Goal: Transaction & Acquisition: Purchase product/service

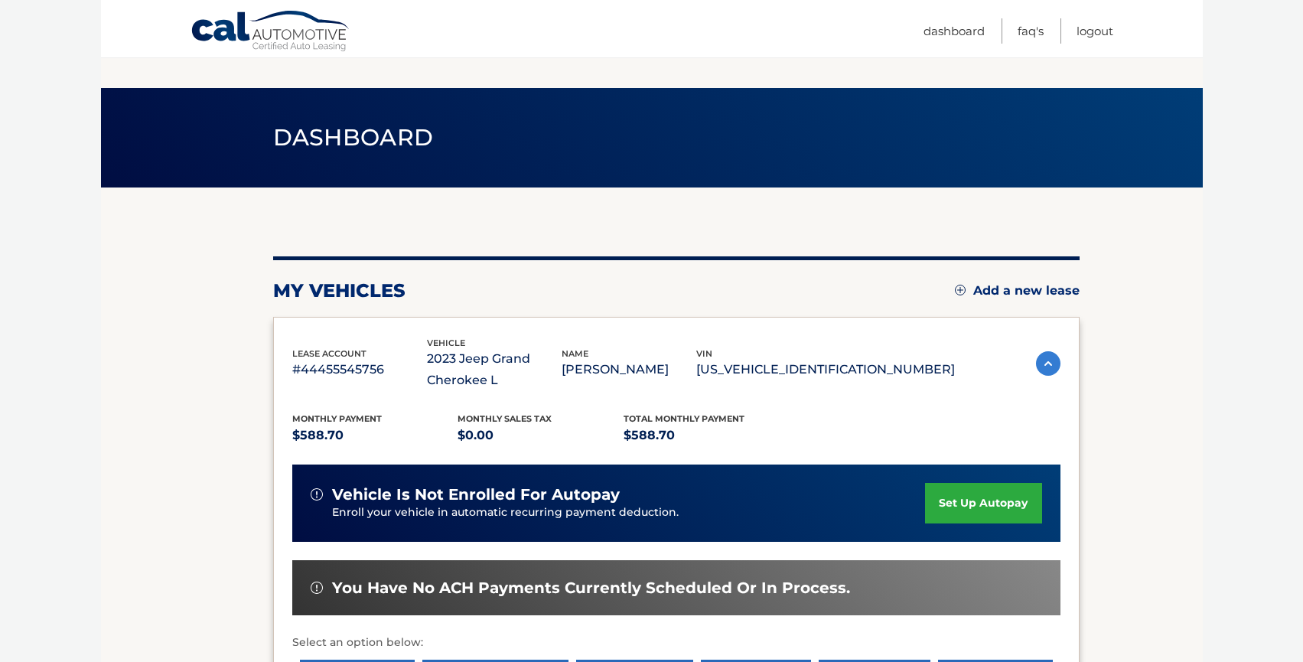
scroll to position [286, 0]
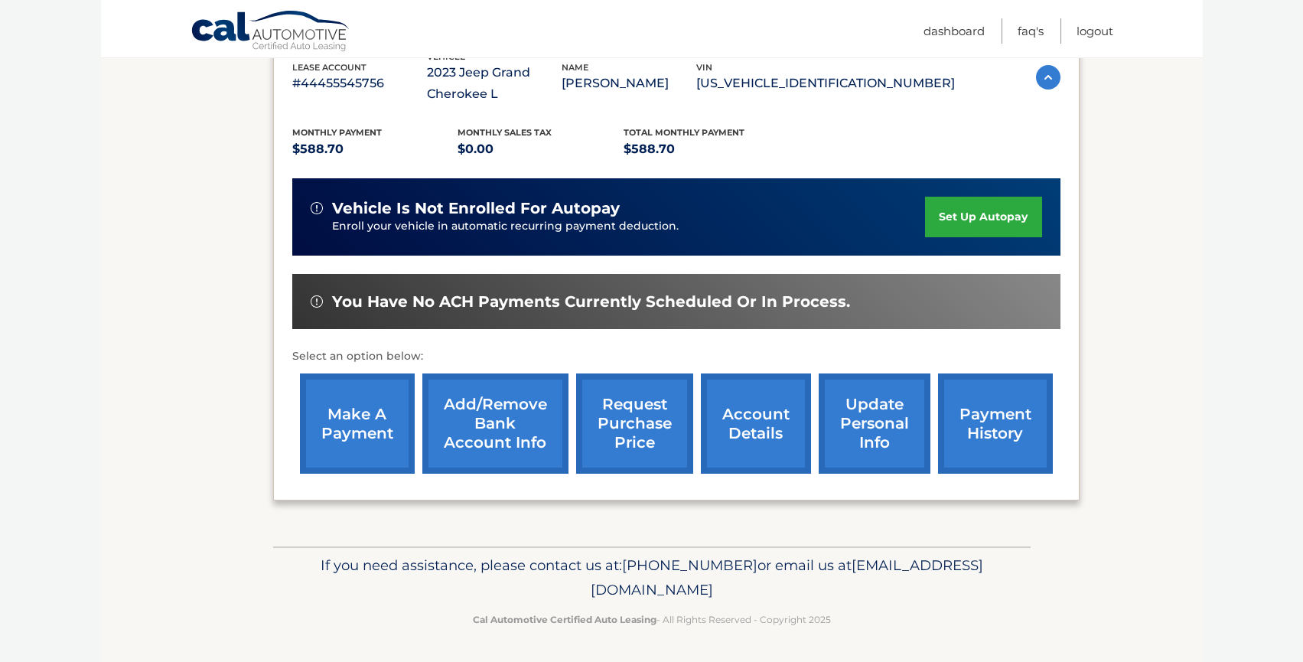
click at [342, 415] on link "make a payment" at bounding box center [357, 423] width 115 height 100
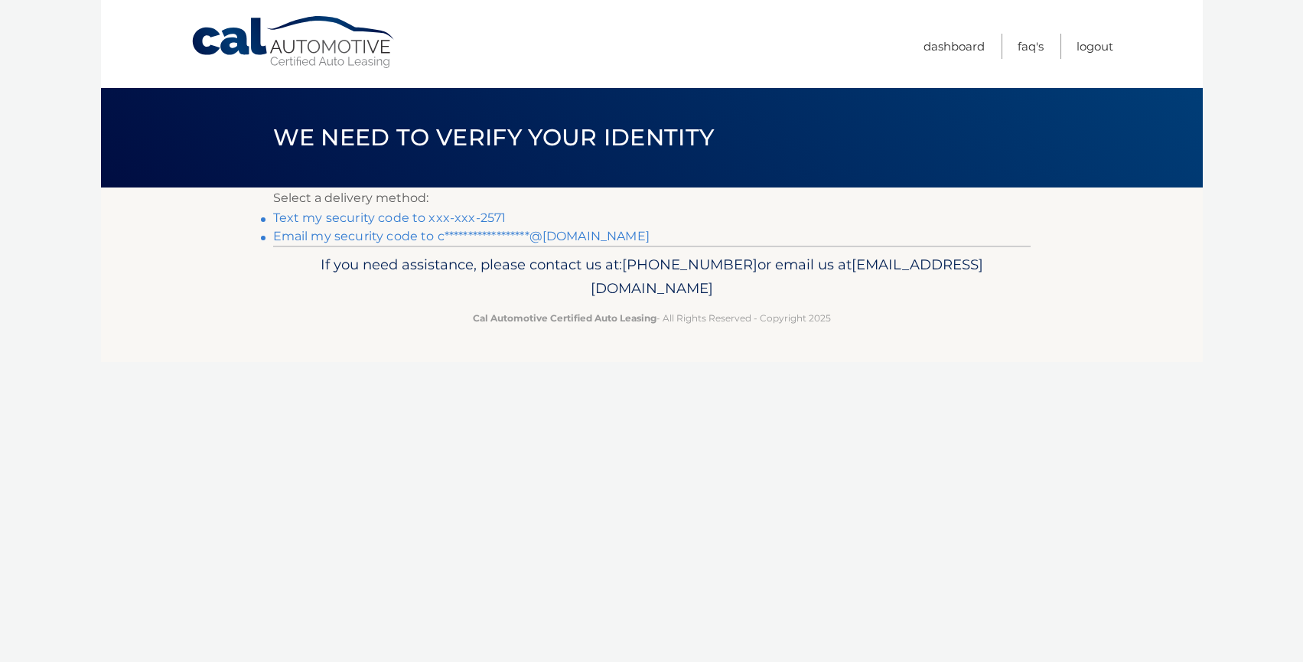
click at [358, 238] on link "**********" at bounding box center [461, 236] width 376 height 15
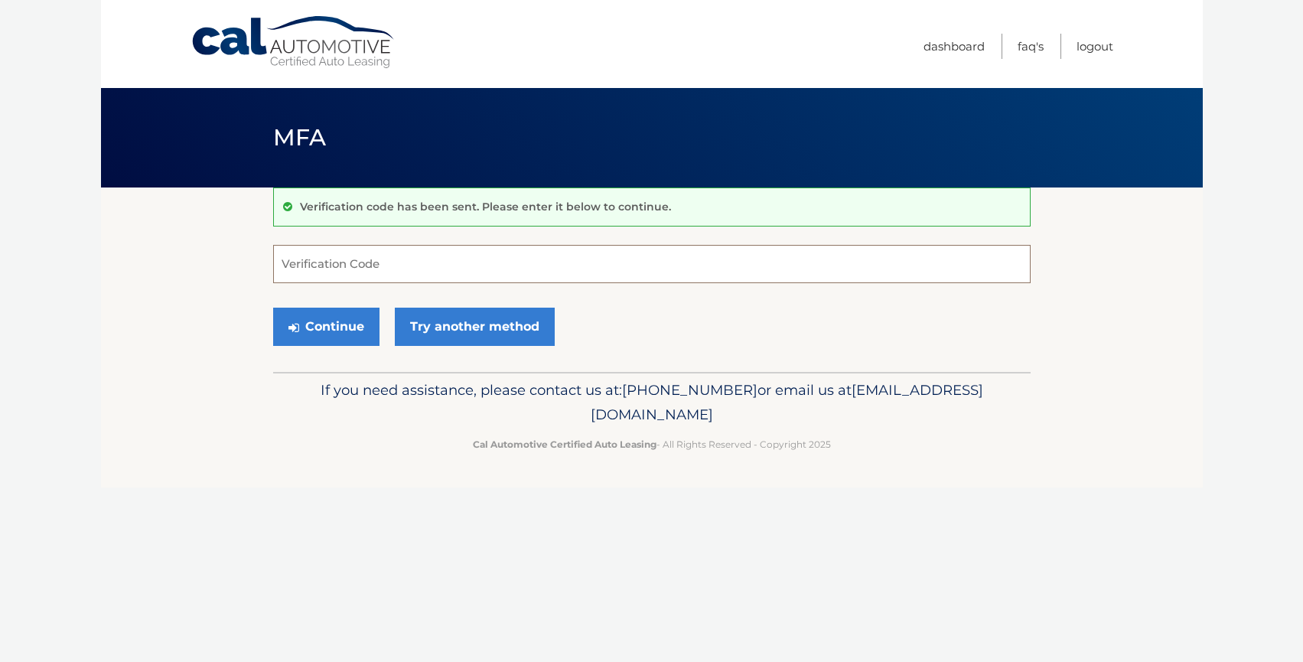
click at [410, 271] on input "Verification Code" at bounding box center [651, 264] width 757 height 38
paste input "653040"
type input "653040"
click at [344, 317] on button "Continue" at bounding box center [326, 327] width 106 height 38
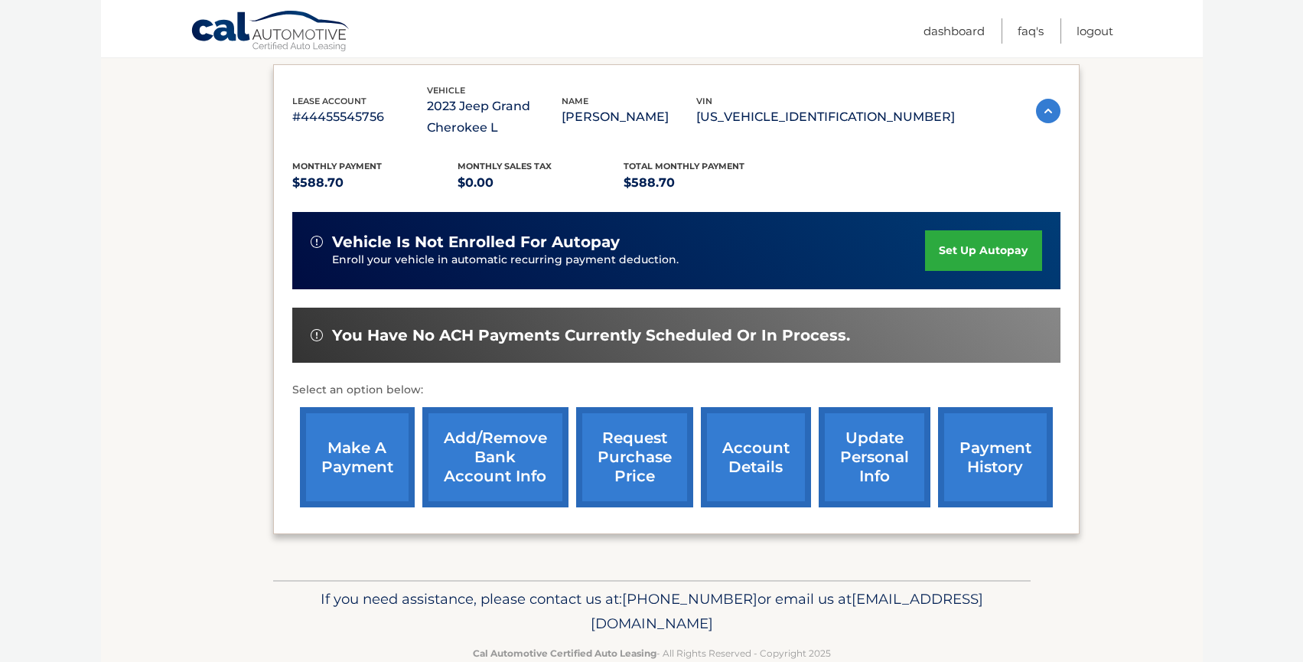
scroll to position [254, 0]
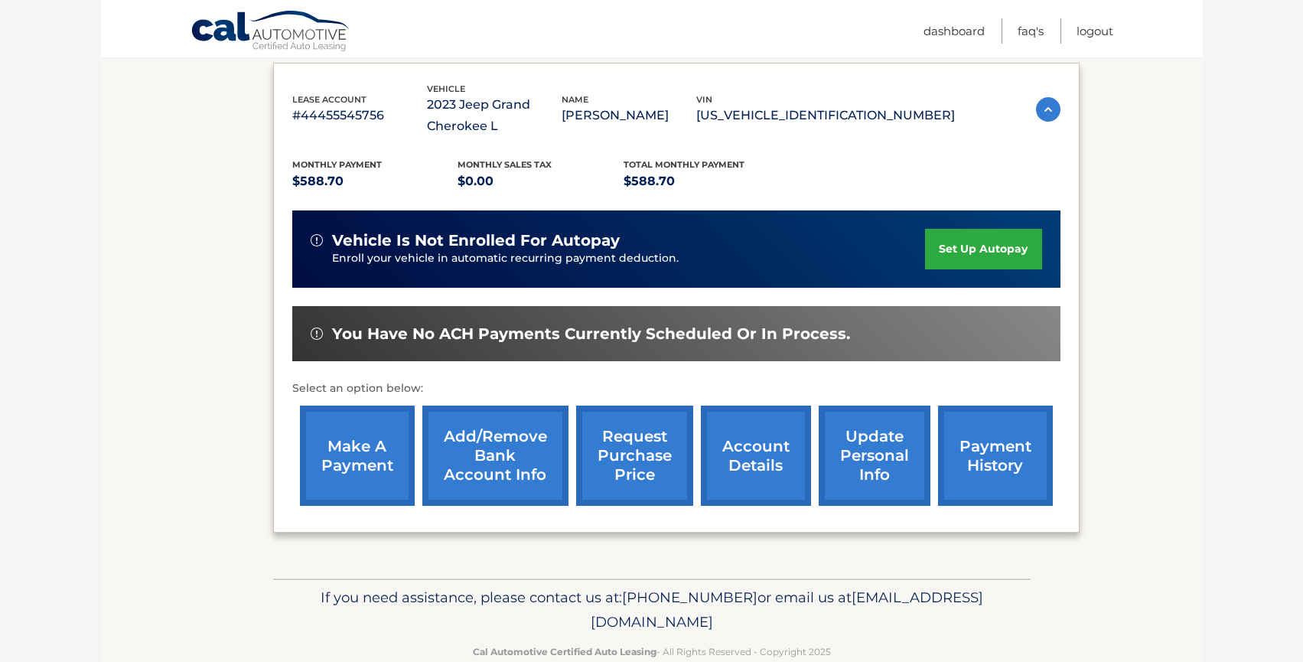
click at [354, 459] on link "make a payment" at bounding box center [357, 455] width 115 height 100
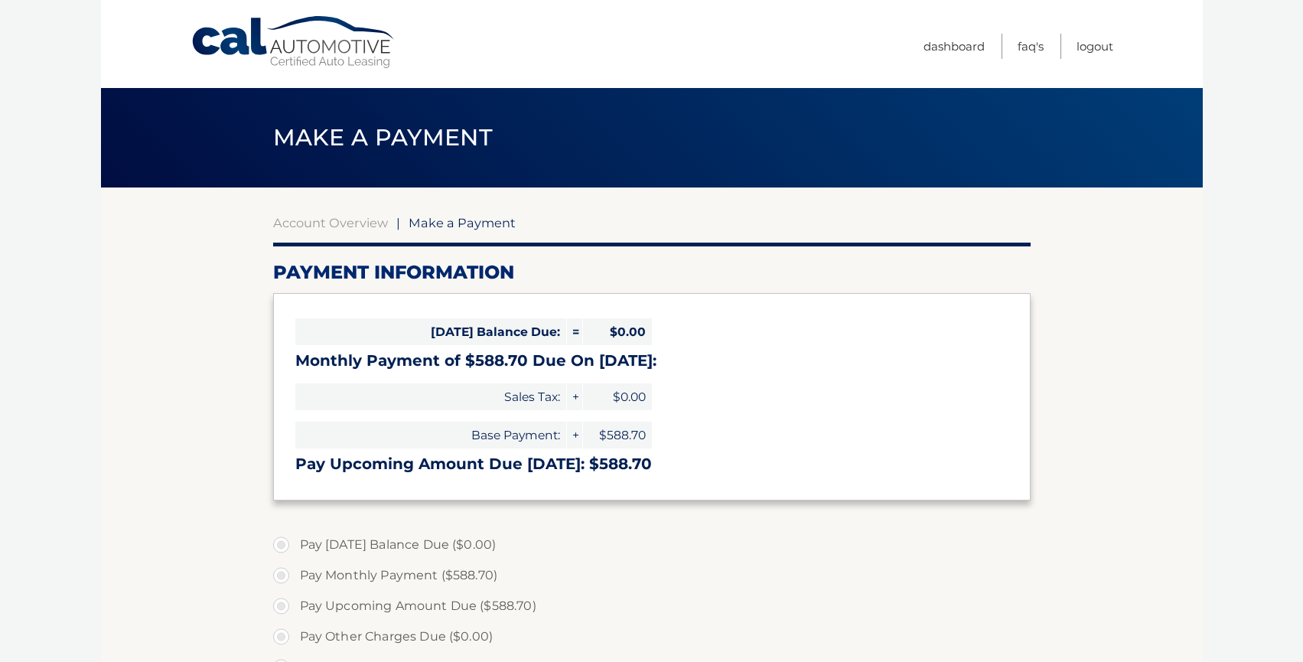
select select "YWQxOTRhNTUtYWQ4OC00MTdiLThmYjUtNDY2MzYzMmQxNWUy"
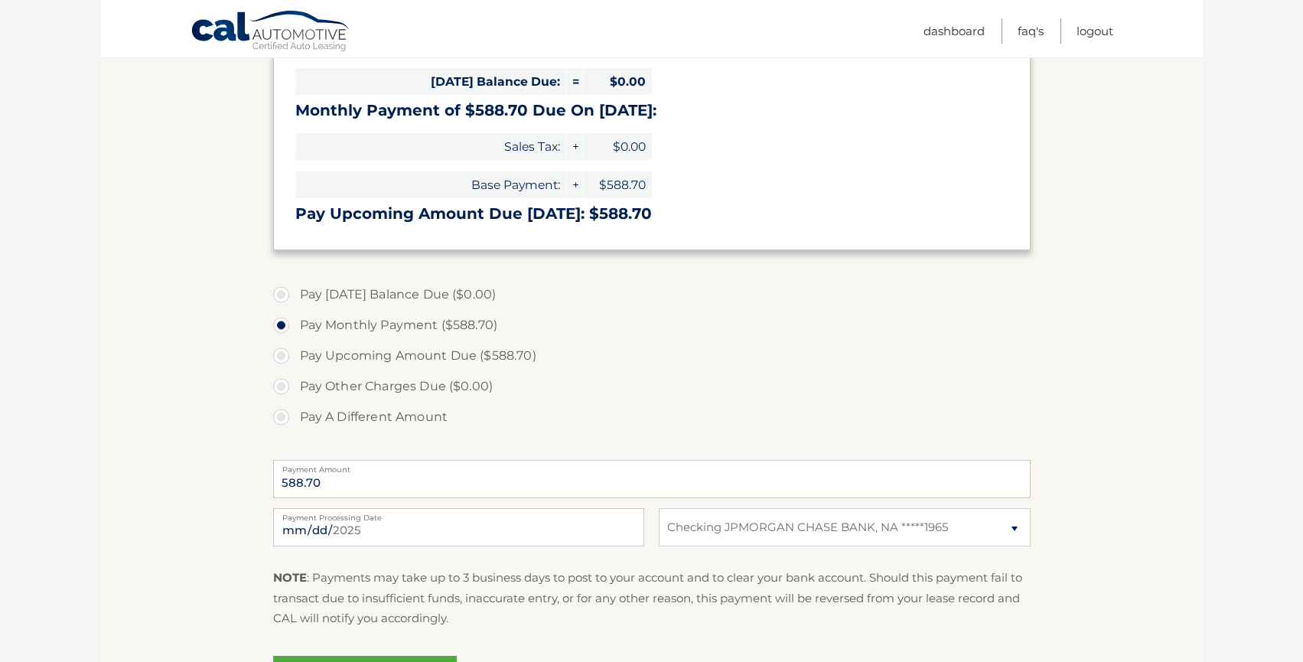
scroll to position [278, 0]
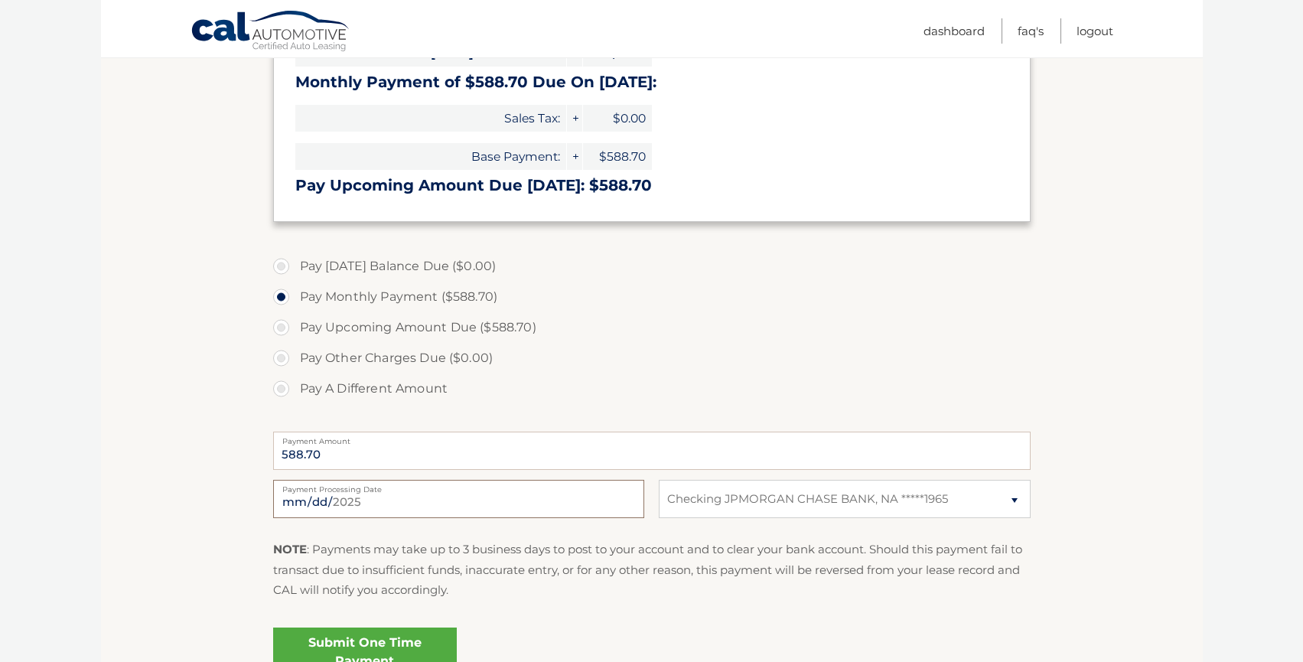
click at [330, 502] on input "2025-09-23" at bounding box center [458, 499] width 371 height 38
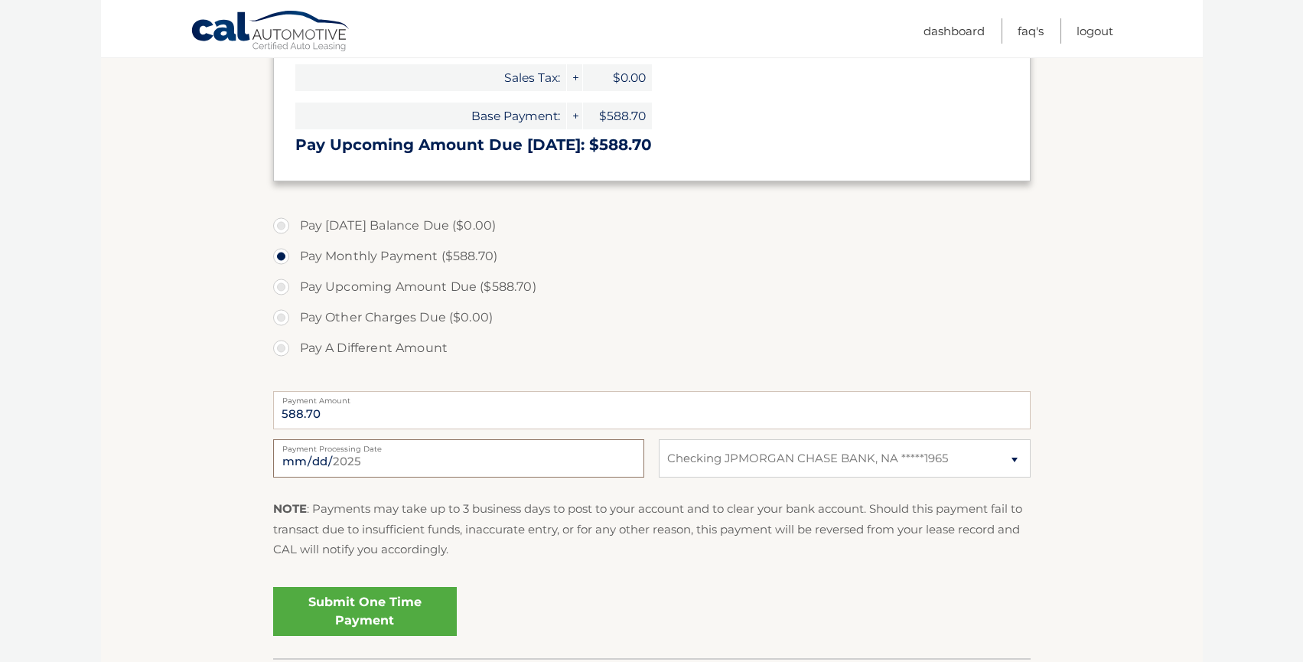
scroll to position [320, 0]
click at [370, 455] on input "2025-10-16" at bounding box center [458, 457] width 371 height 38
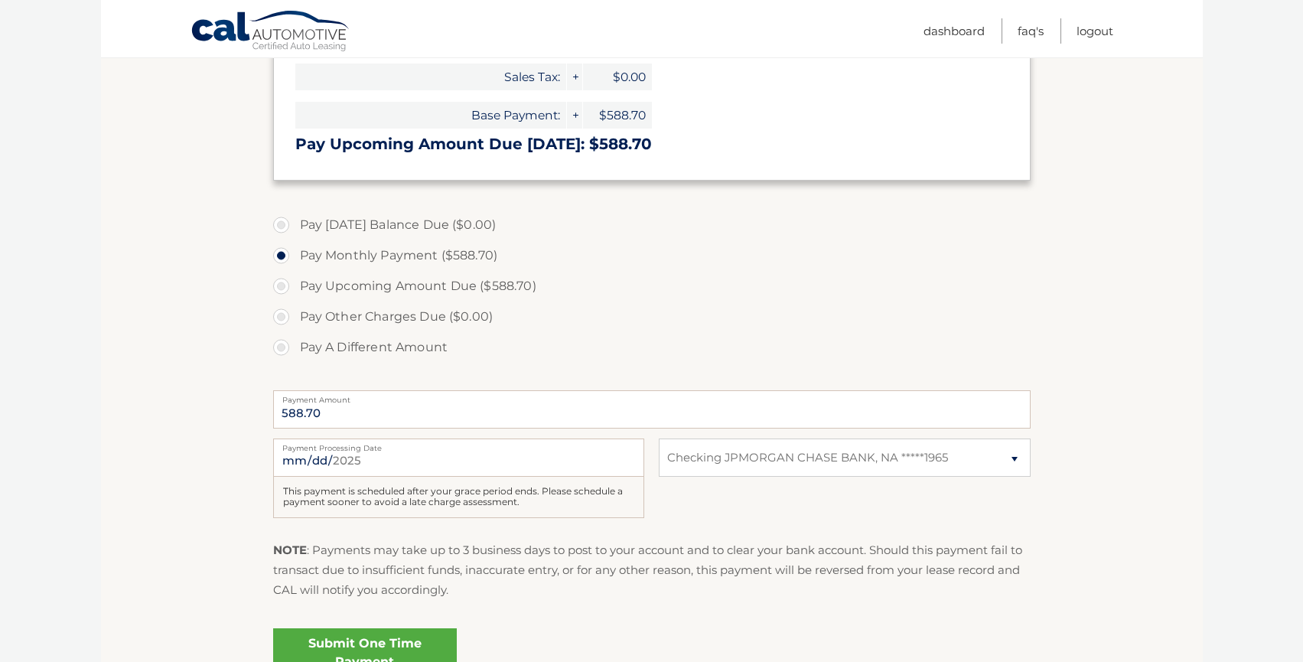
click at [370, 449] on label "Payment Processing Date" at bounding box center [458, 444] width 371 height 12
click at [370, 449] on input "2025-10-20" at bounding box center [458, 457] width 371 height 38
click at [365, 453] on input "2025-10-20" at bounding box center [458, 457] width 371 height 38
type input "2025-10-16"
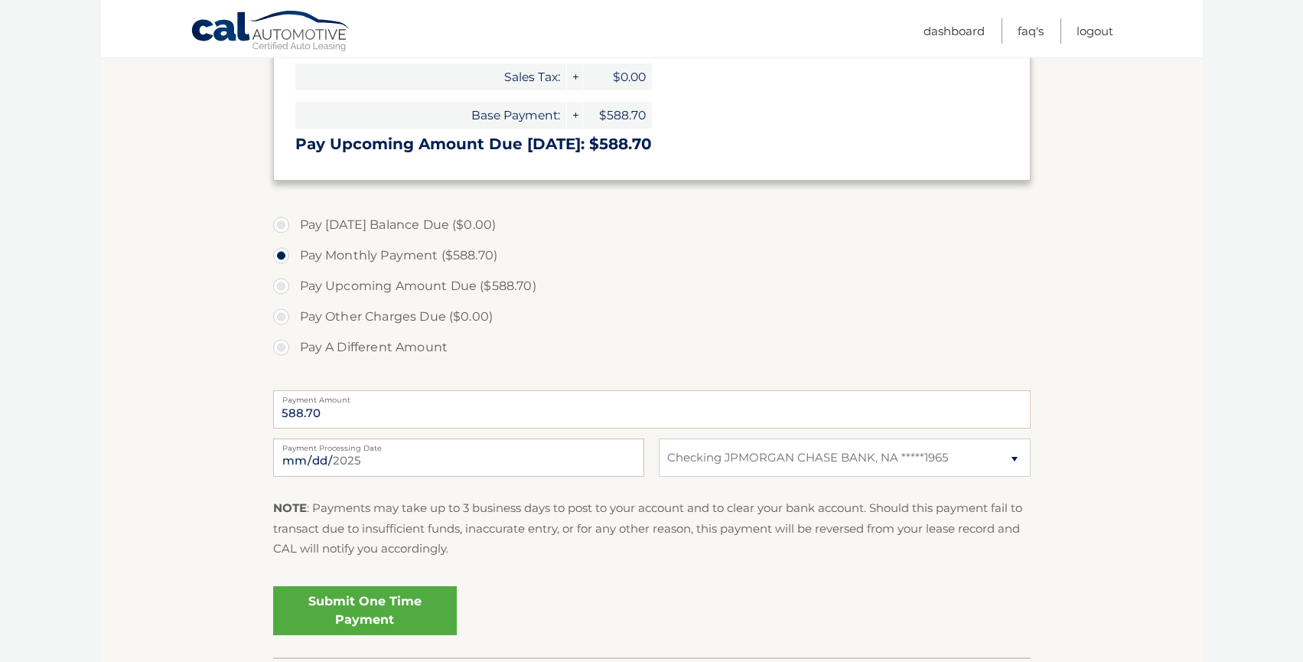
click at [353, 616] on link "Submit One Time Payment" at bounding box center [365, 610] width 184 height 49
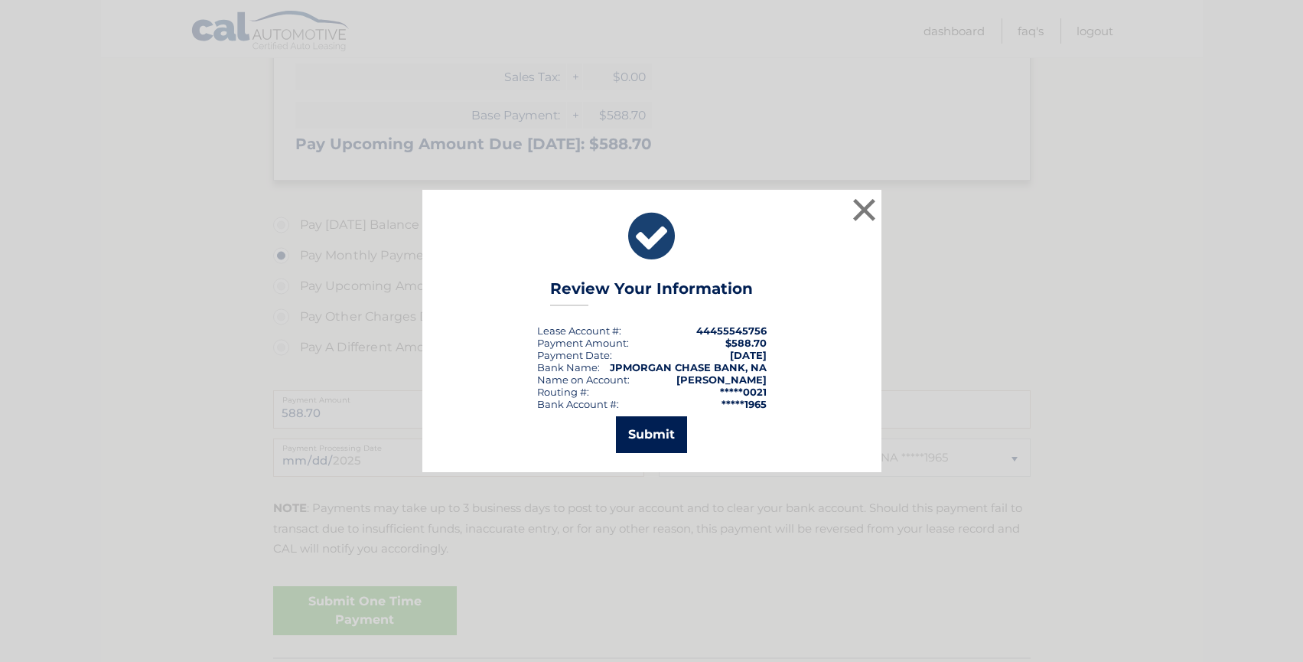
click at [666, 431] on button "Submit" at bounding box center [651, 434] width 71 height 37
